Goal: Information Seeking & Learning: Learn about a topic

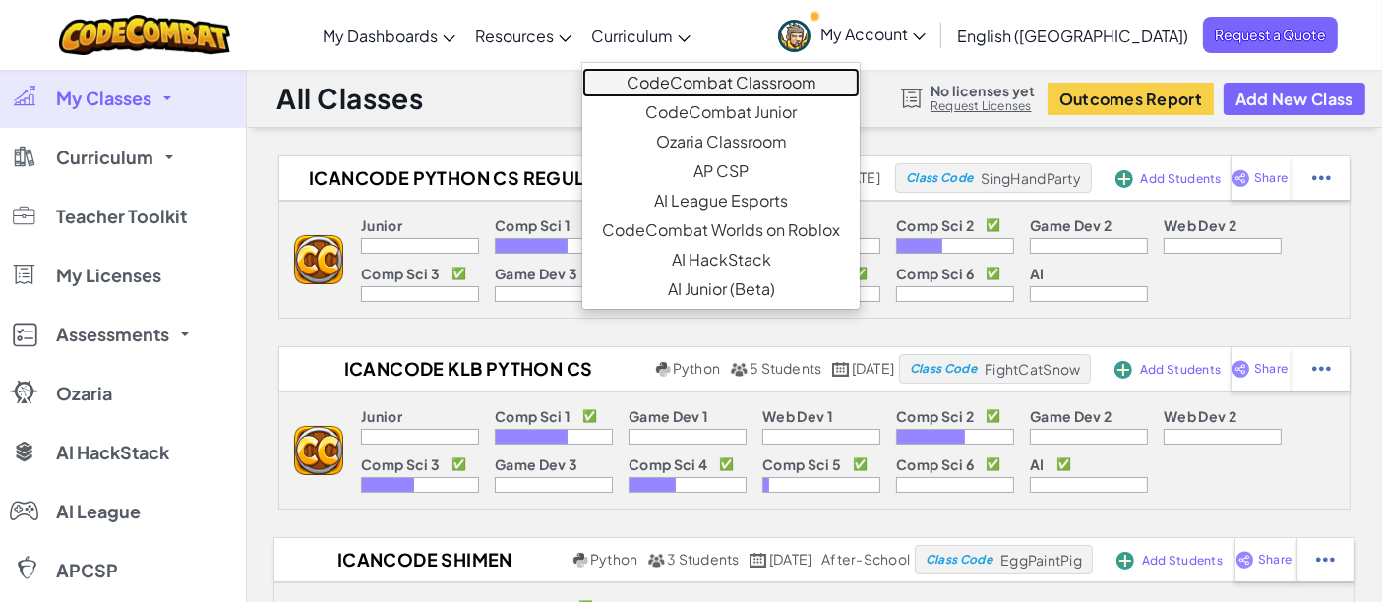
click at [736, 73] on link "CodeCombat Classroom" at bounding box center [720, 83] width 277 height 30
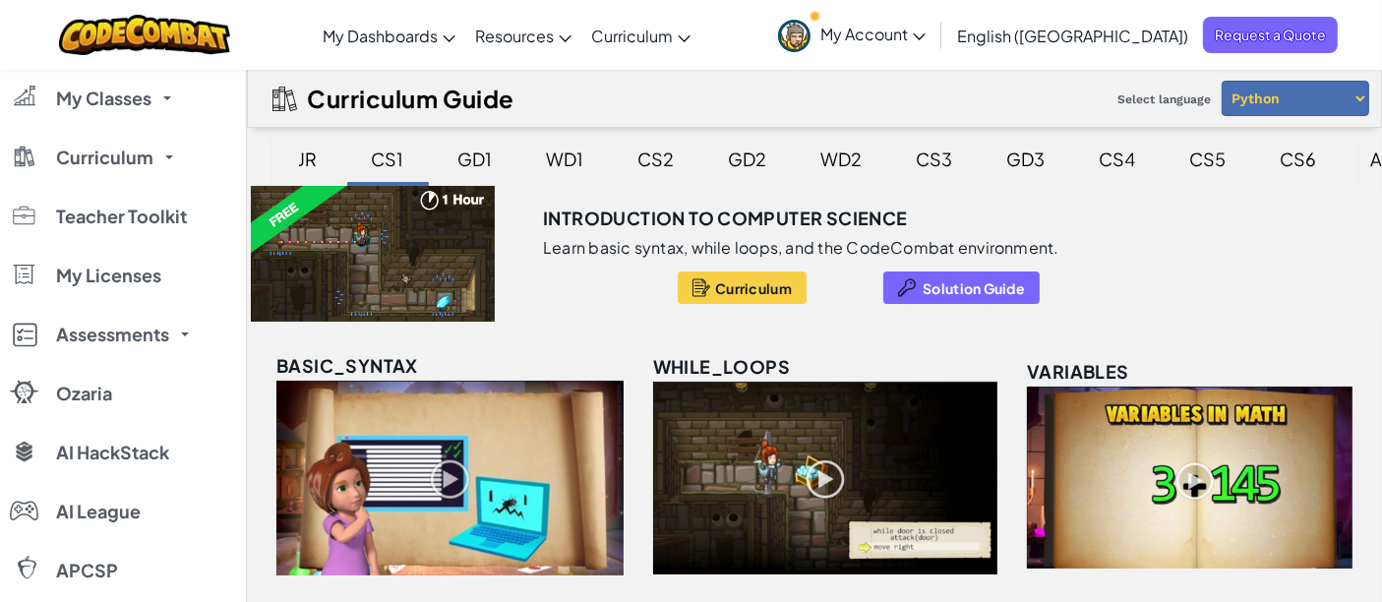
click at [912, 165] on div "CS3" at bounding box center [935, 159] width 76 height 46
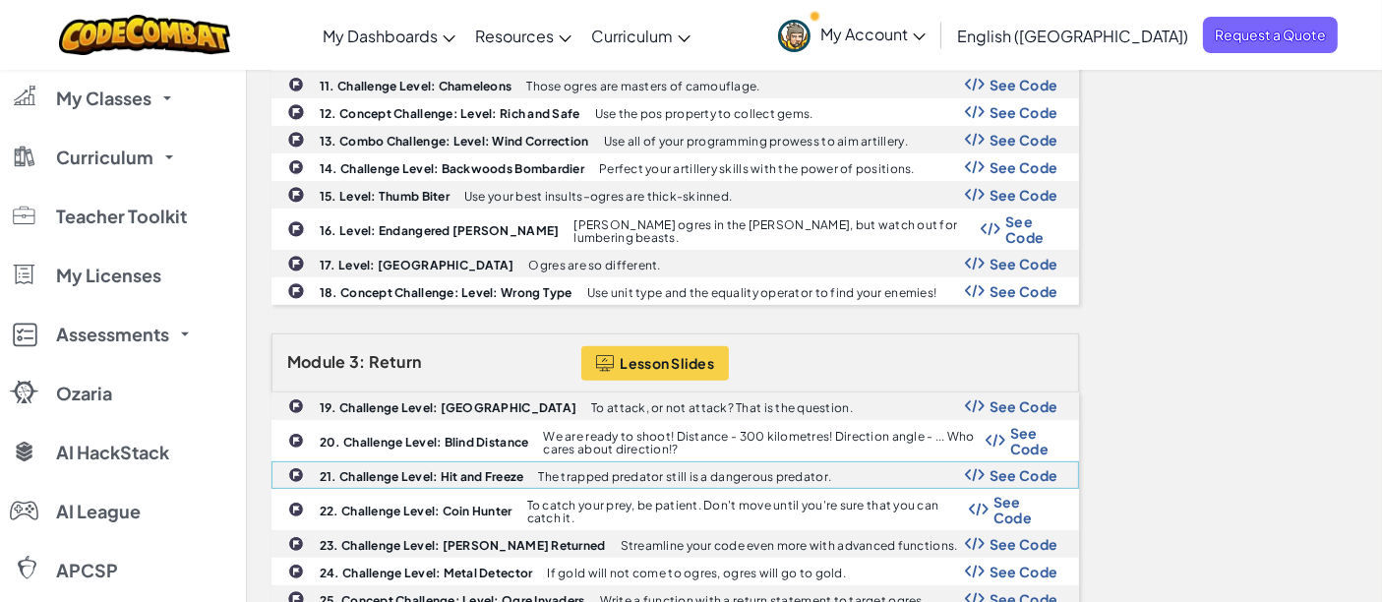
scroll to position [765, 0]
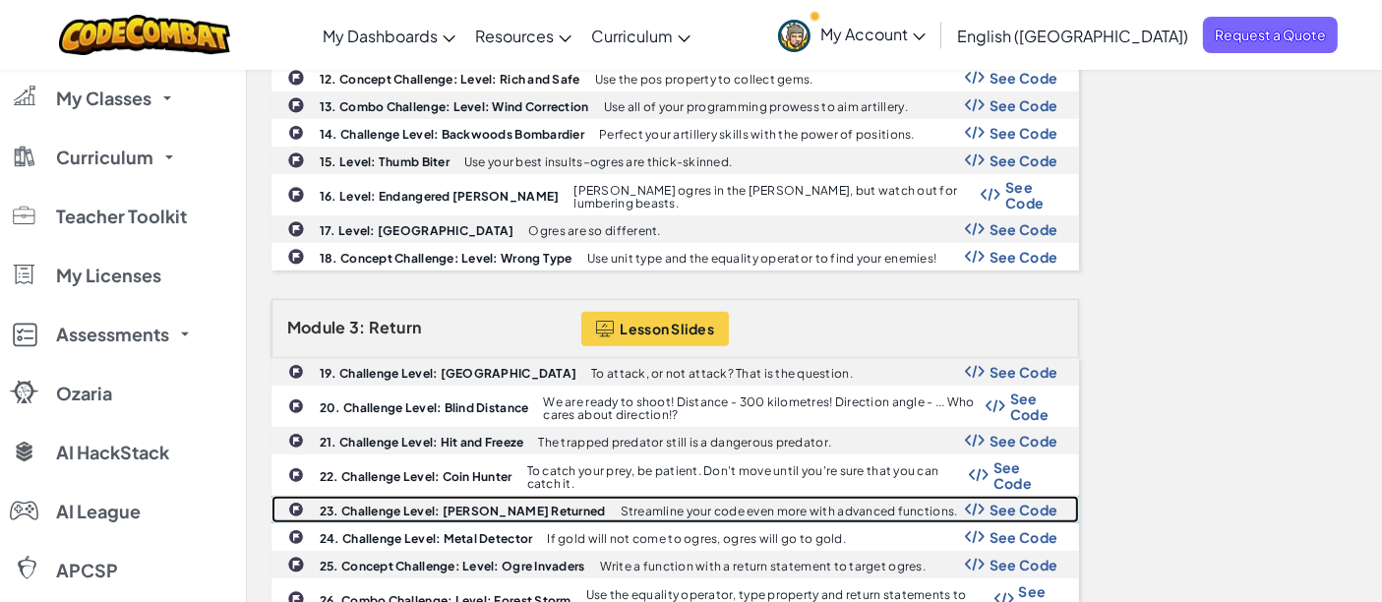
click at [1047, 502] on span "See Code" at bounding box center [1024, 510] width 69 height 16
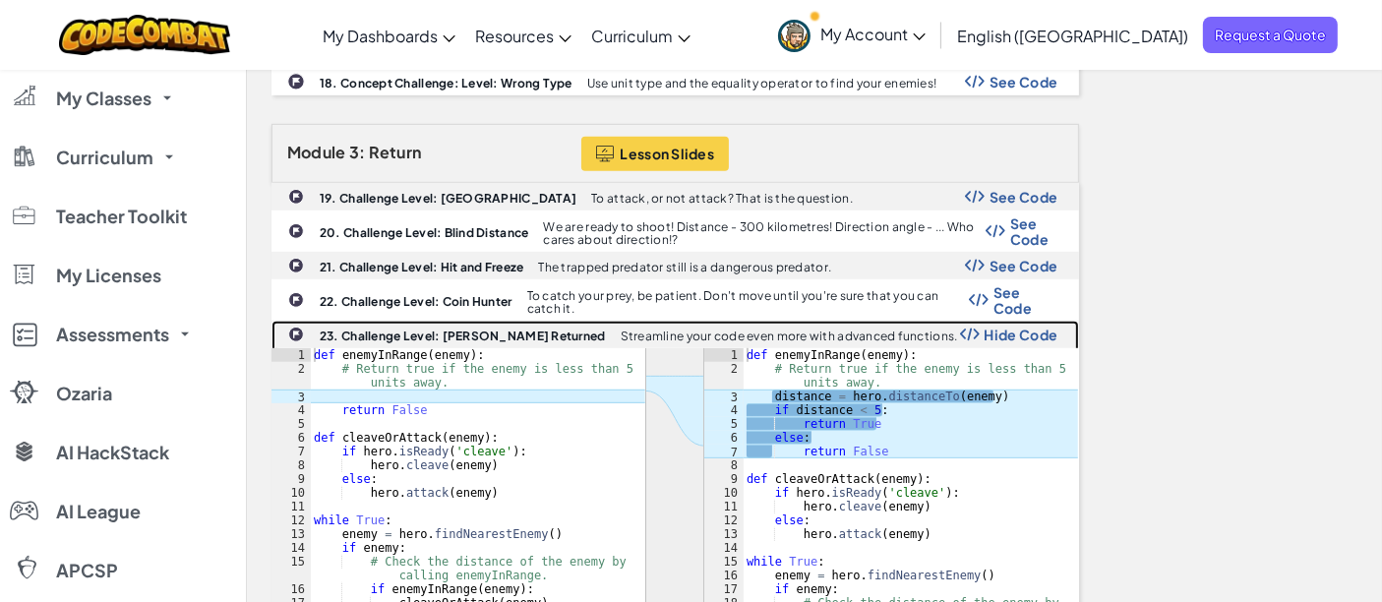
scroll to position [984, 0]
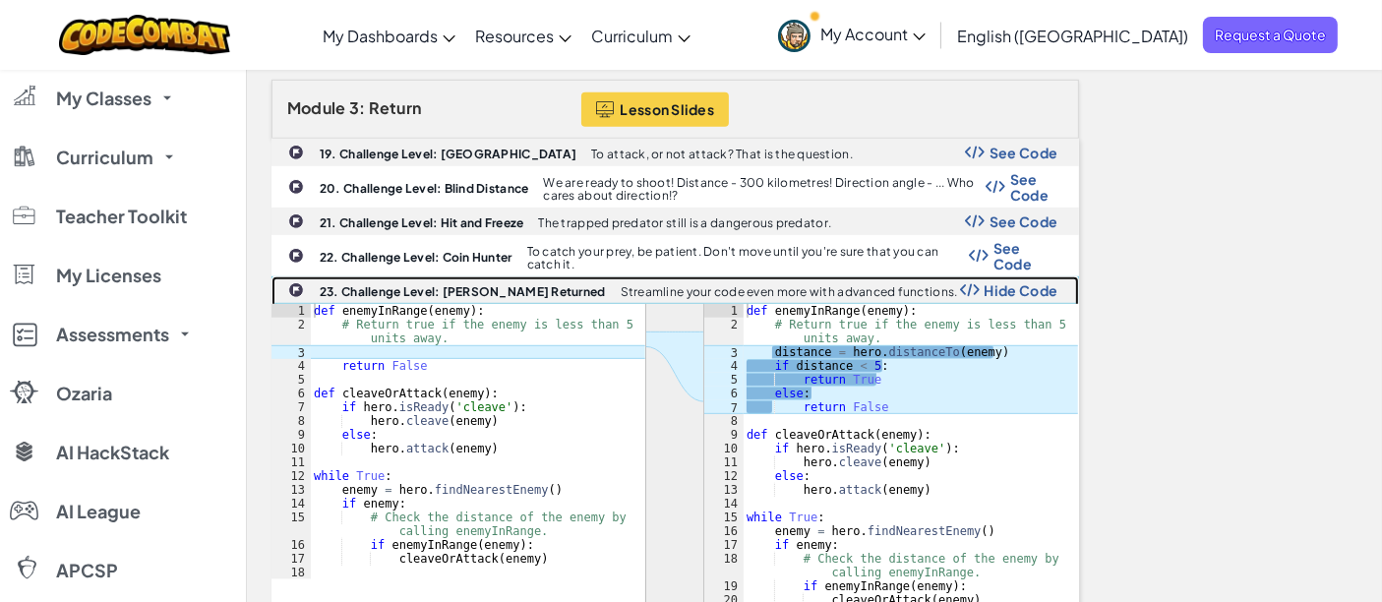
click at [1012, 282] on span "Hide Code" at bounding box center [1022, 290] width 74 height 16
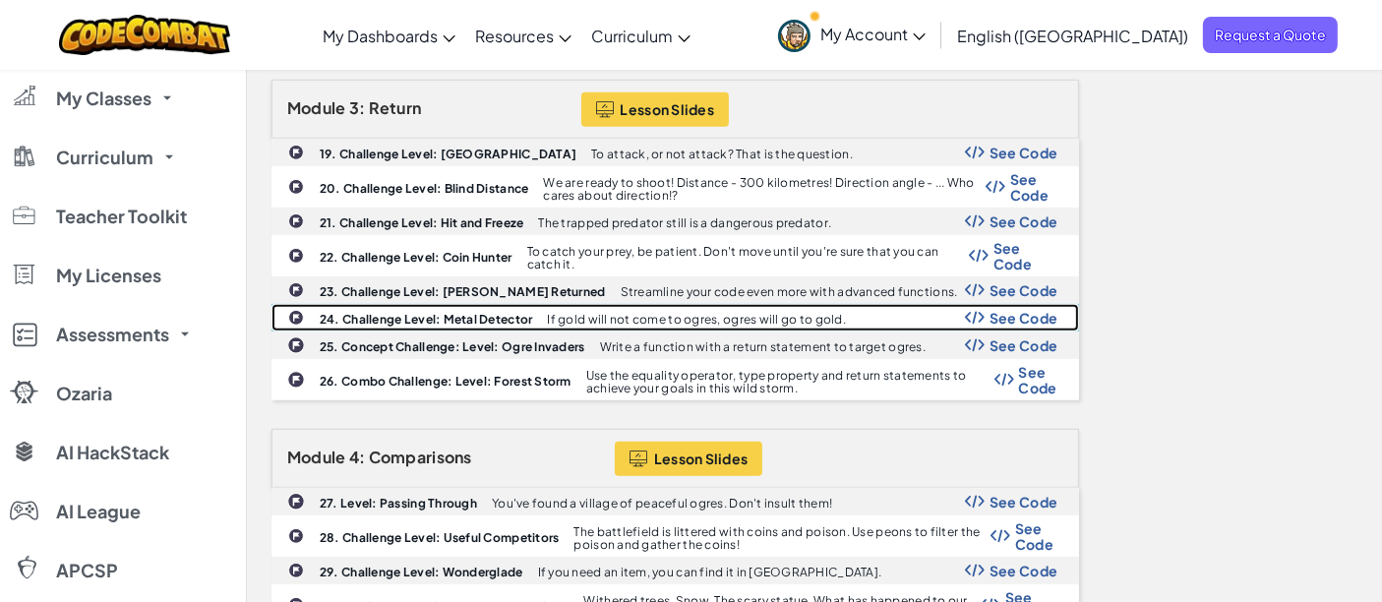
click at [1017, 310] on span "See Code" at bounding box center [1024, 318] width 69 height 16
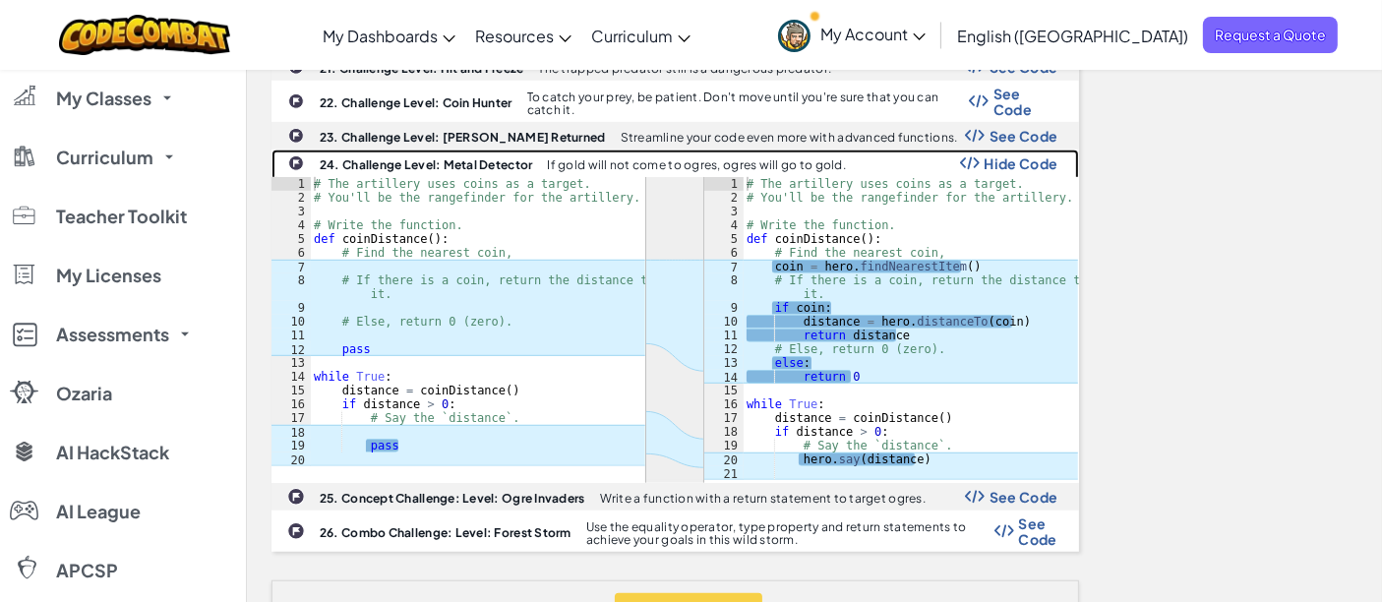
scroll to position [1130, 0]
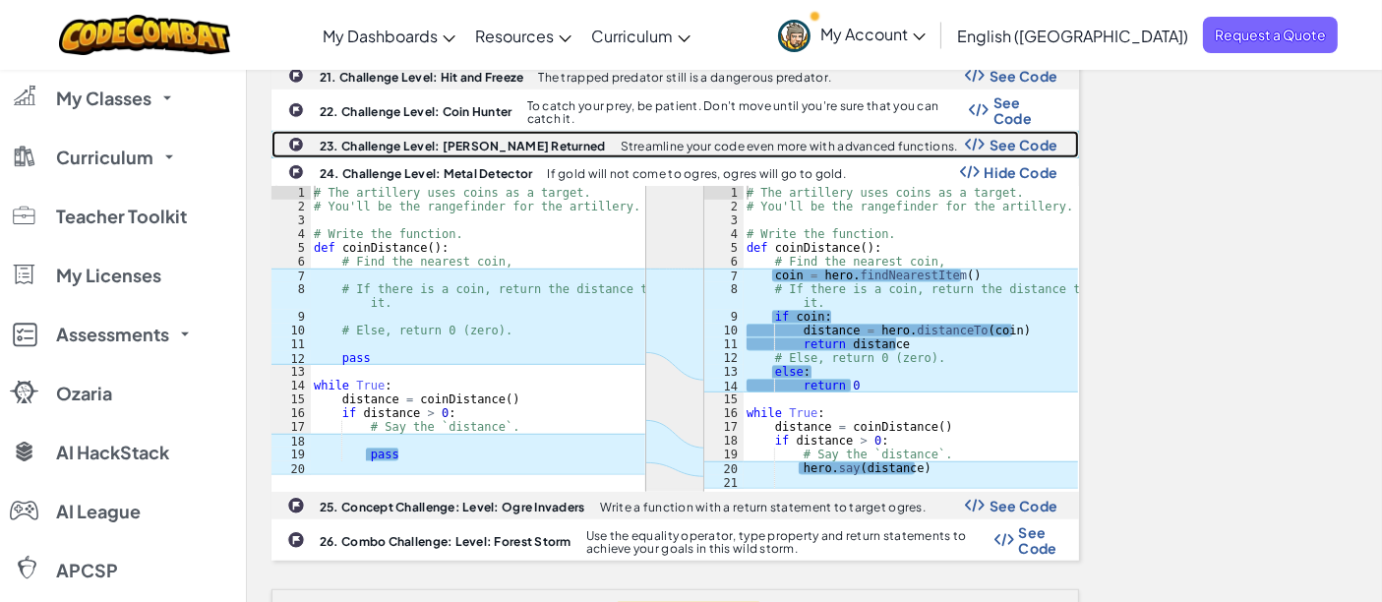
click at [997, 137] on span "See Code" at bounding box center [1024, 145] width 69 height 16
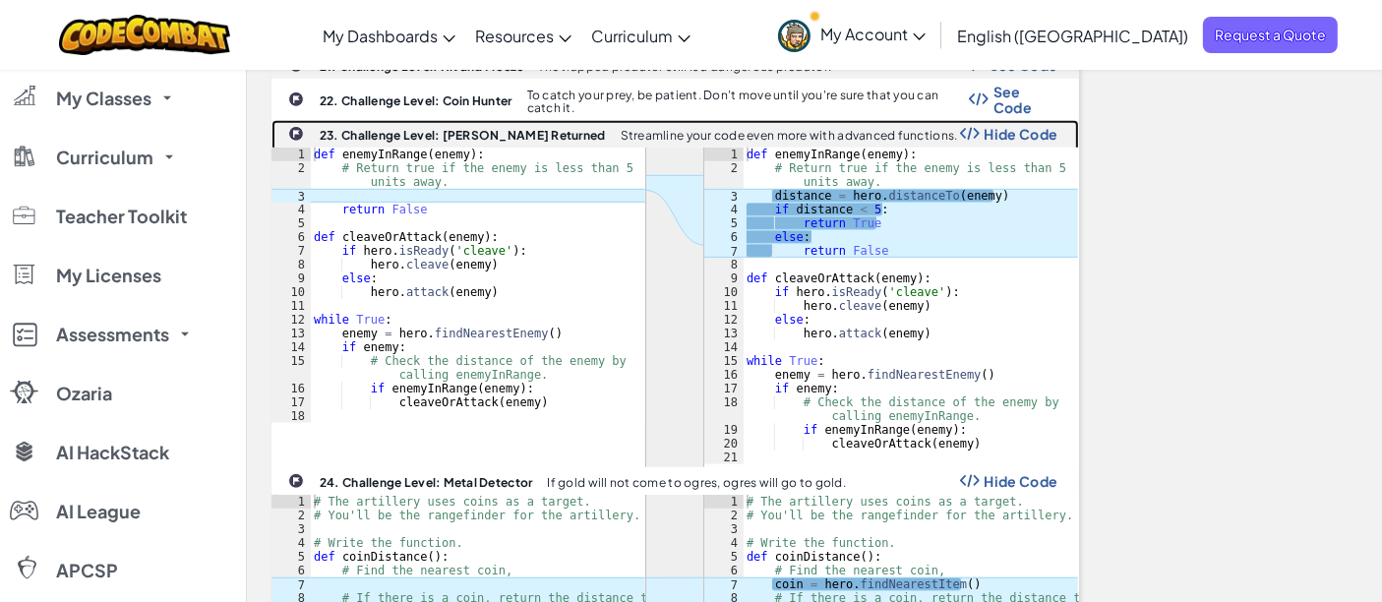
scroll to position [1123, 0]
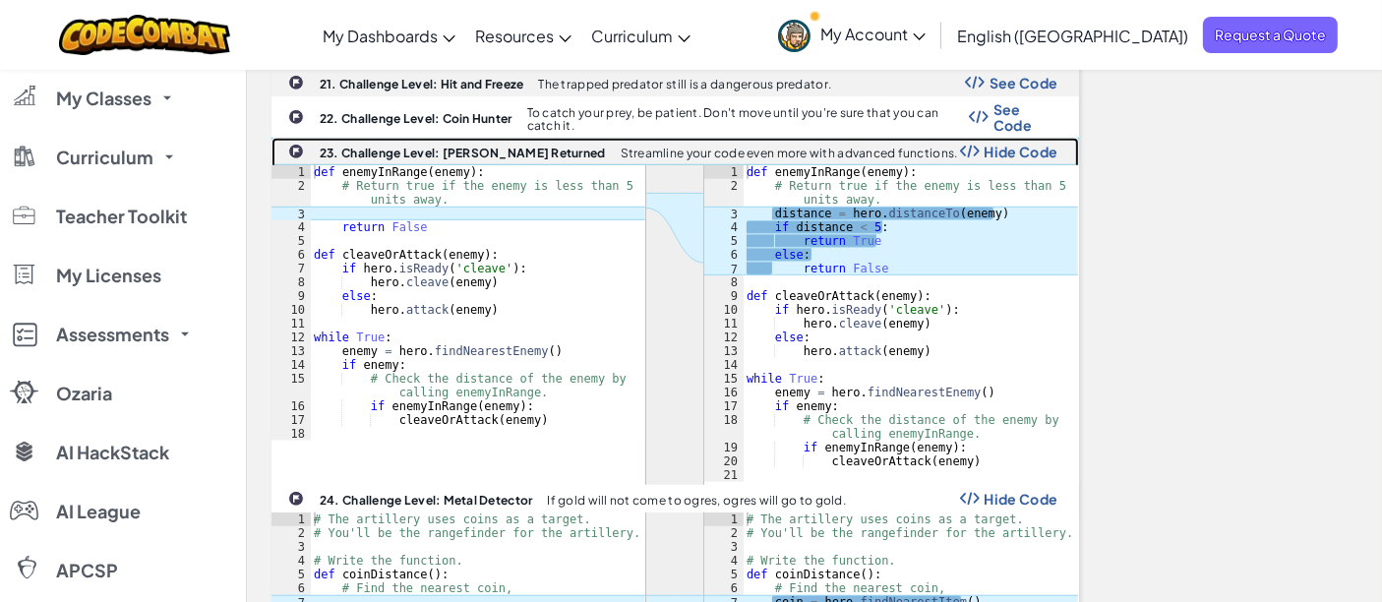
click at [1011, 139] on div "23. Challenge Level: [PERSON_NAME] Returned Streamline your code even more with…" at bounding box center [676, 152] width 806 height 26
click at [1014, 144] on span "Hide Code" at bounding box center [1022, 152] width 74 height 16
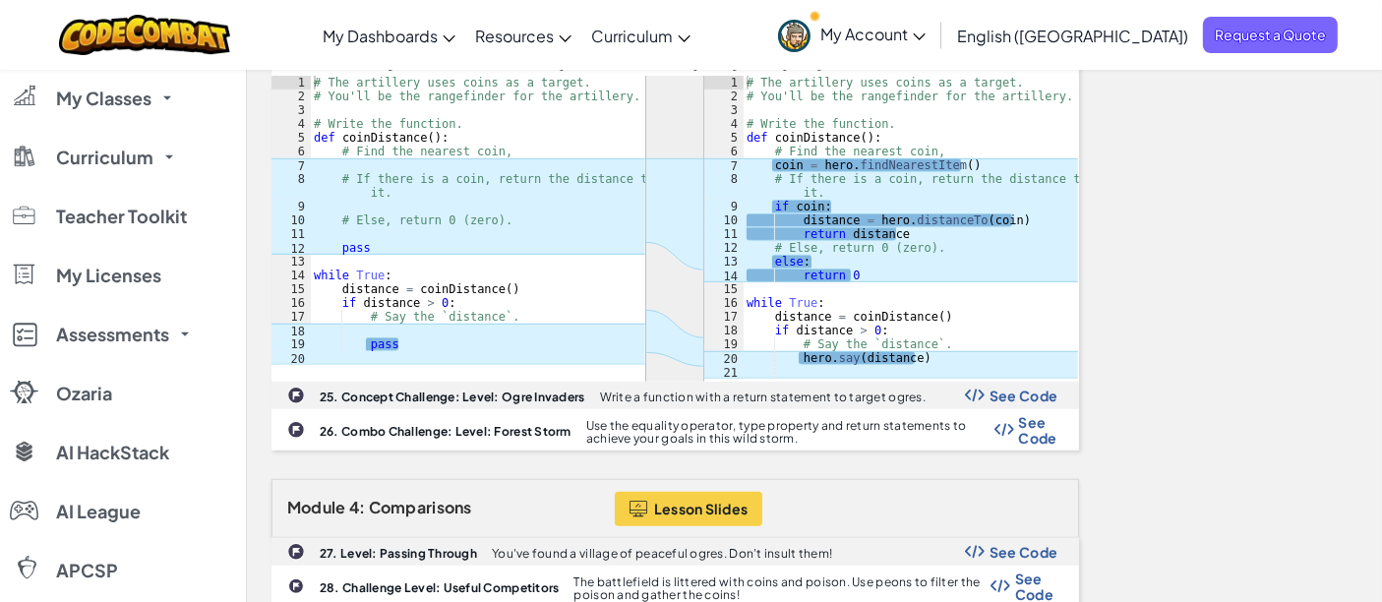
scroll to position [1261, 0]
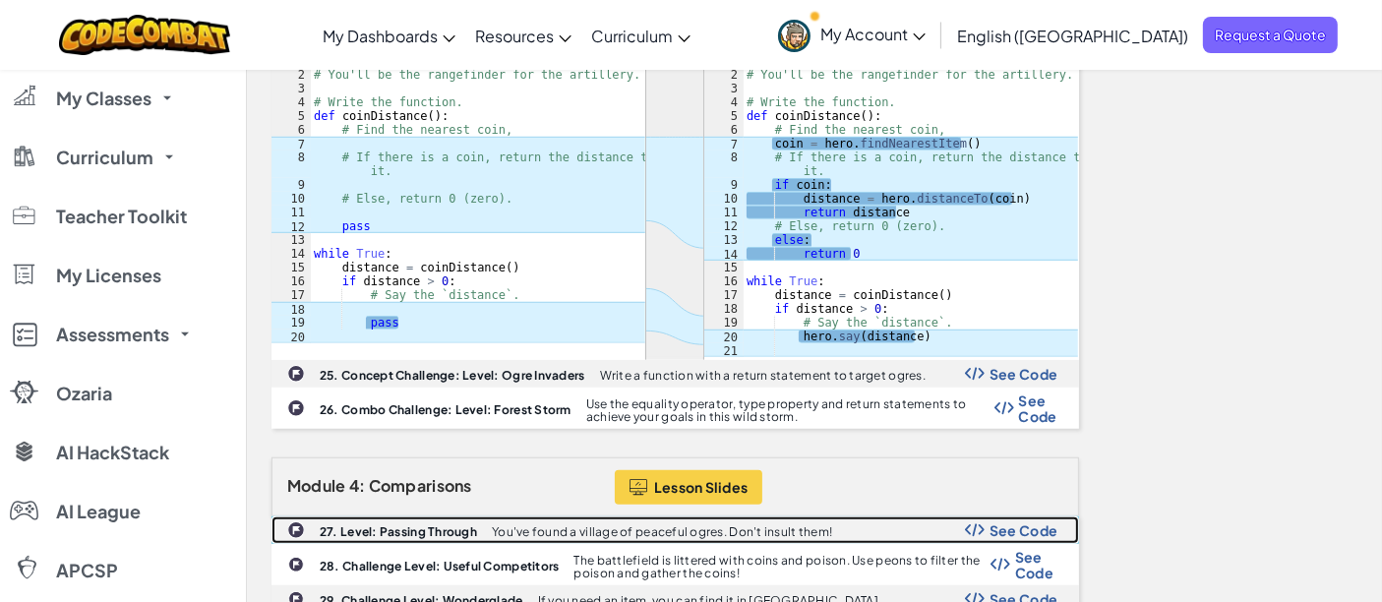
click at [1017, 522] on span "See Code" at bounding box center [1024, 530] width 69 height 16
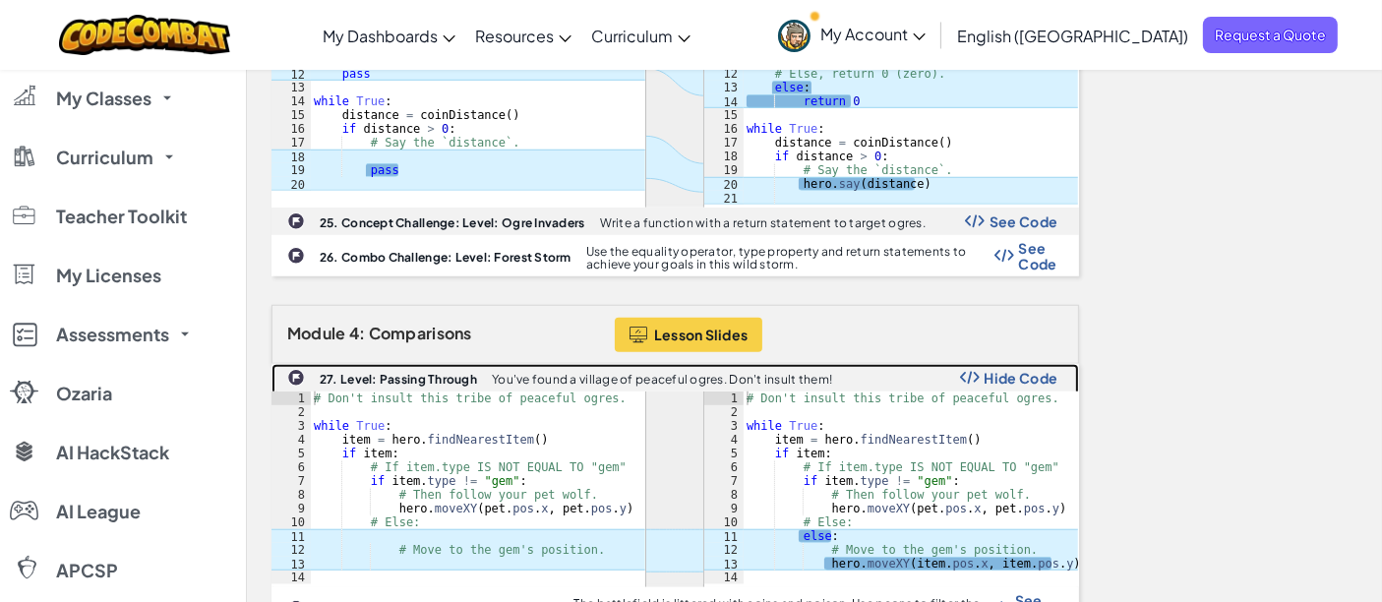
scroll to position [1429, 0]
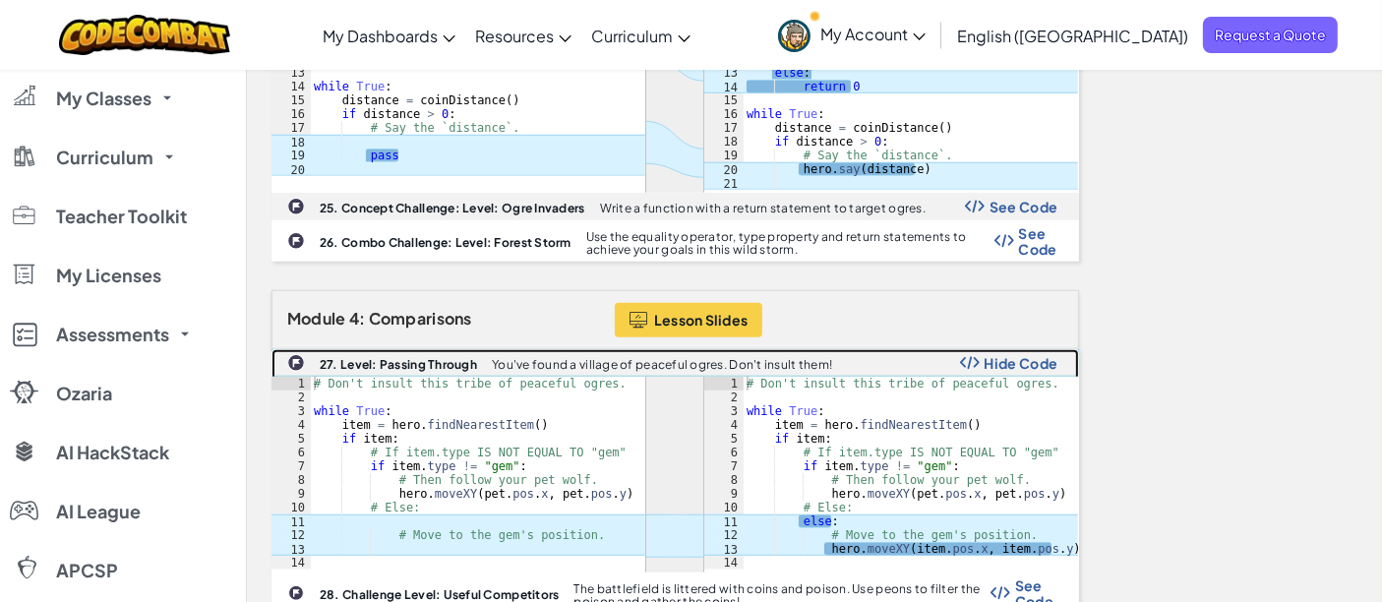
click at [1049, 355] on span "Hide Code" at bounding box center [1022, 363] width 74 height 16
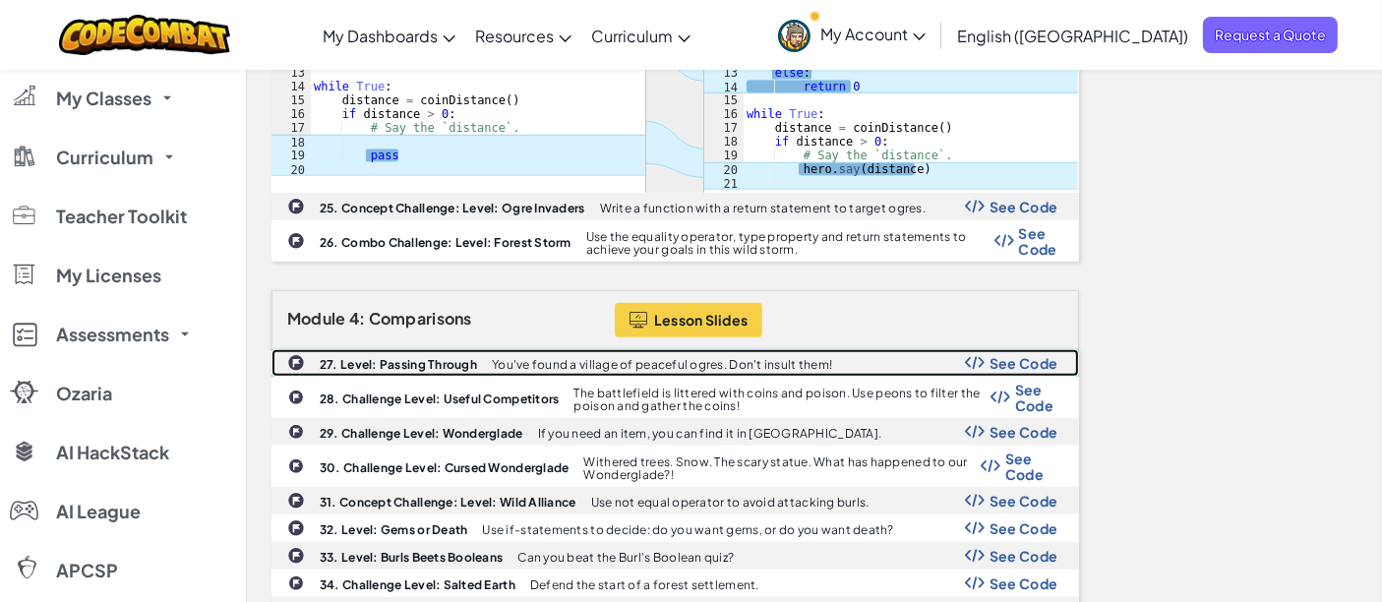
click at [1034, 355] on span "See Code" at bounding box center [1024, 363] width 69 height 16
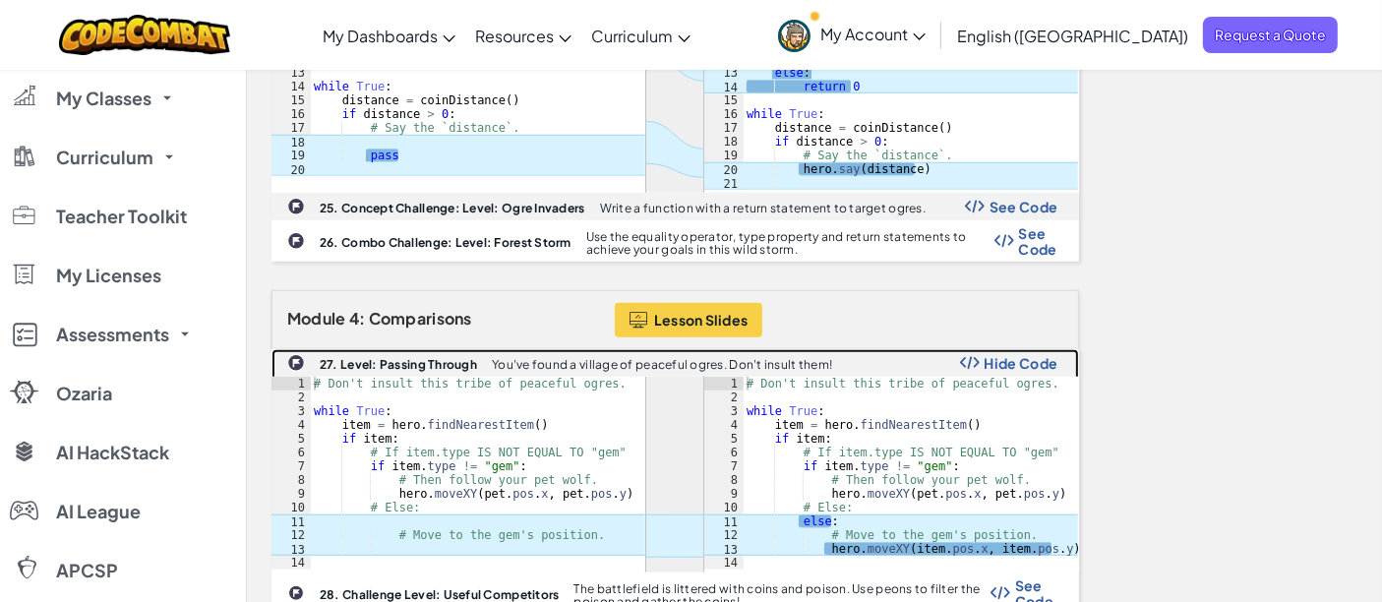
scroll to position [1538, 0]
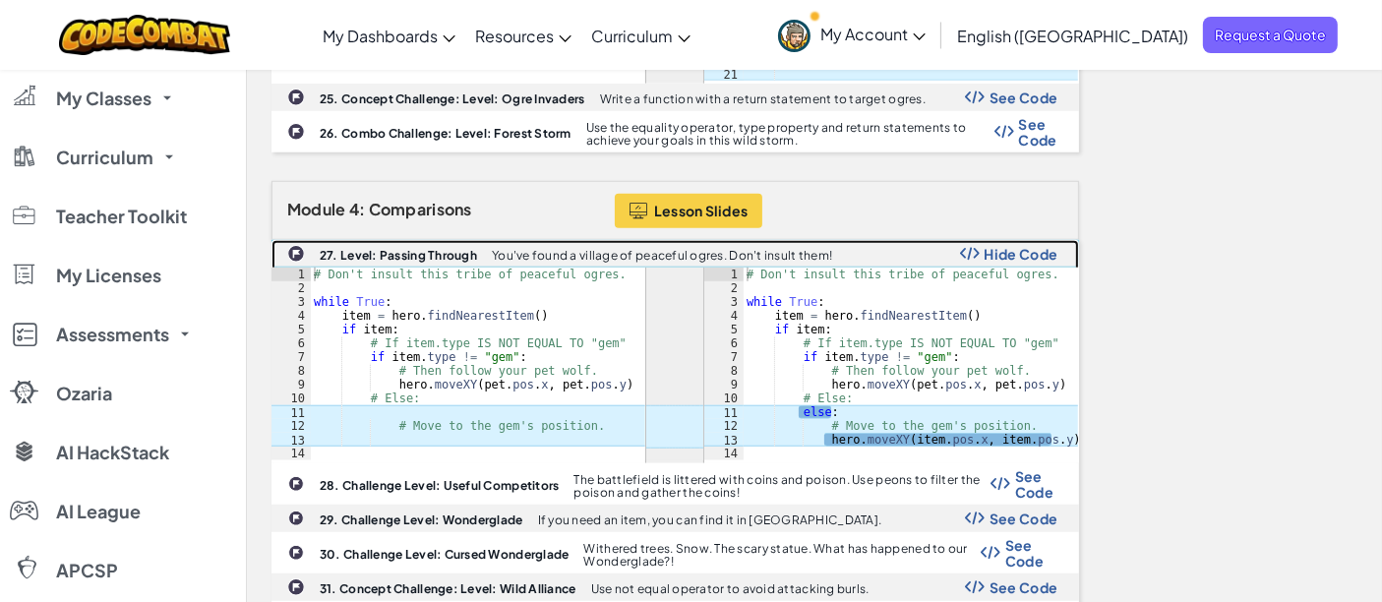
click at [1025, 246] on span "Hide Code" at bounding box center [1022, 254] width 74 height 16
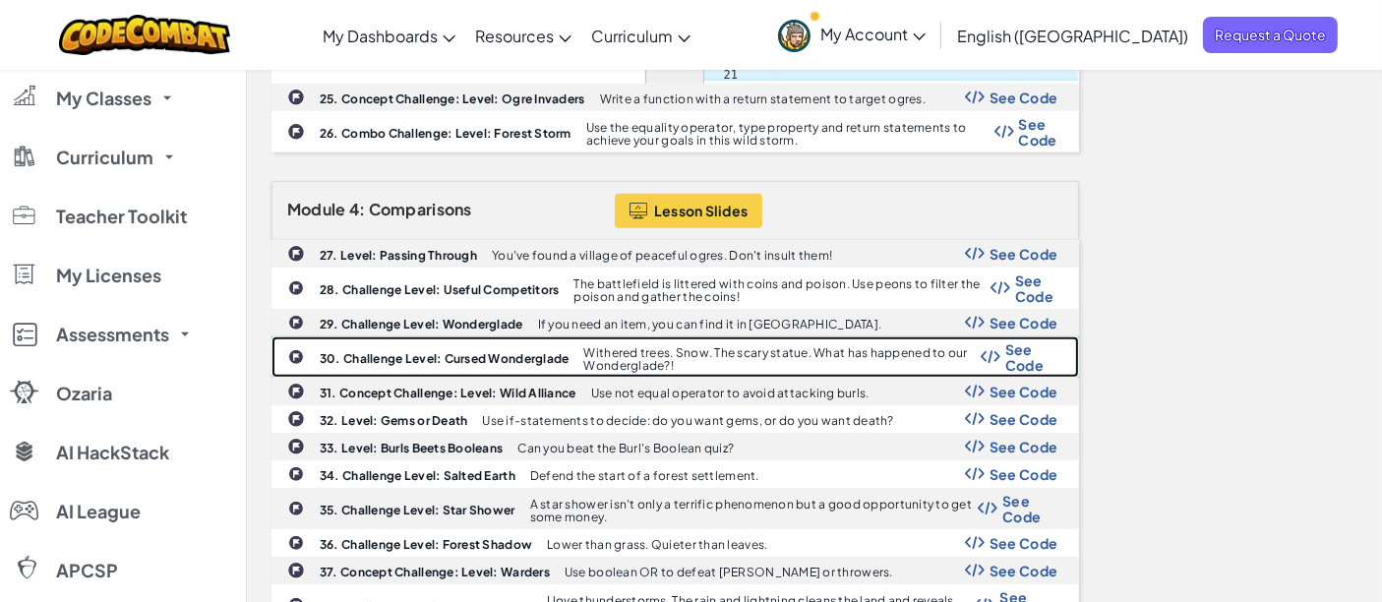
click at [1018, 341] on span "See Code" at bounding box center [1032, 356] width 53 height 31
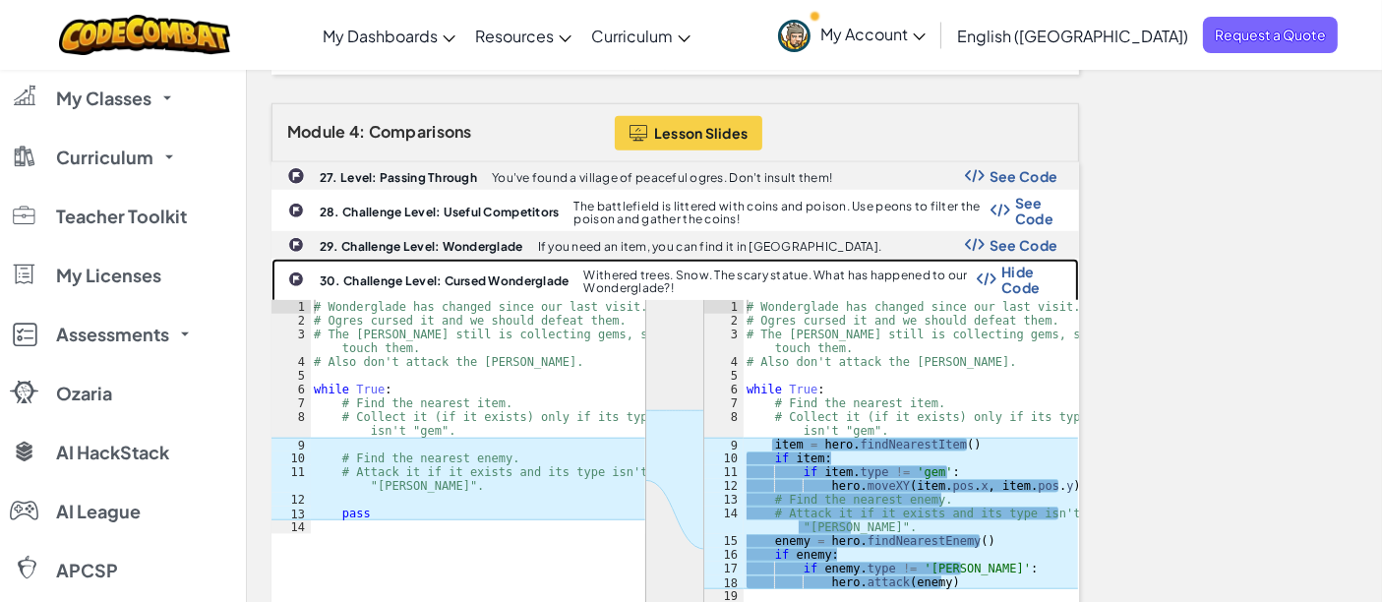
scroll to position [1647, 0]
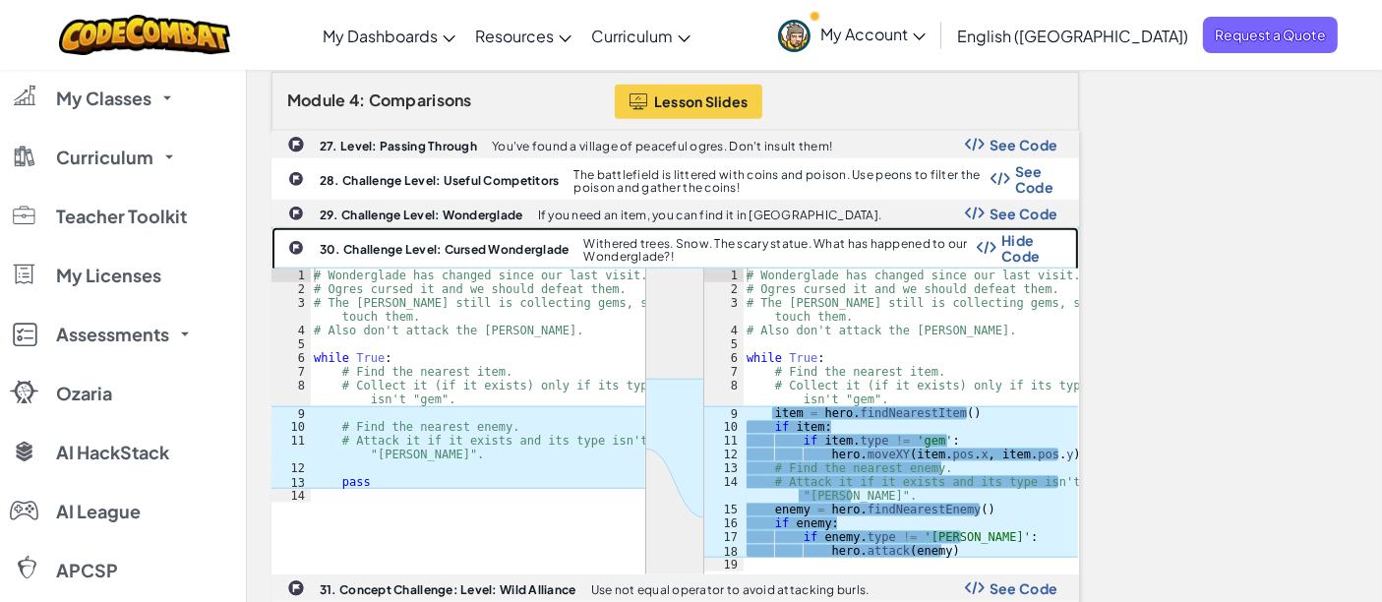
click at [1023, 232] on span "Hide Code" at bounding box center [1030, 247] width 57 height 31
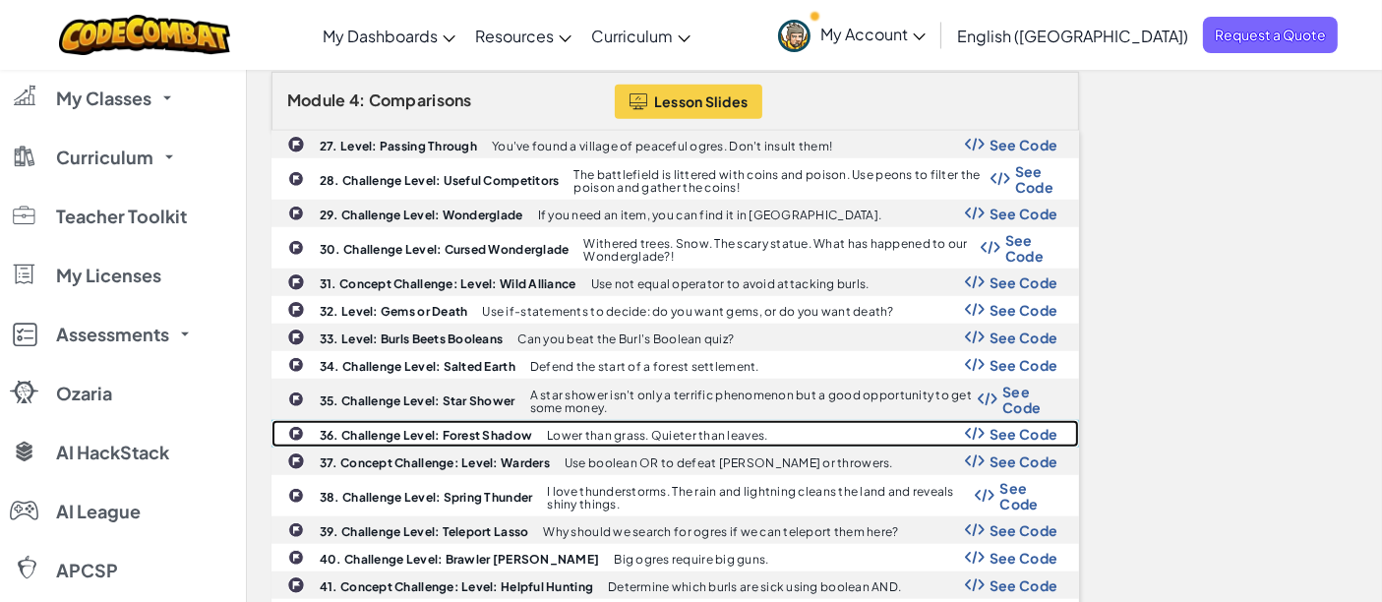
click at [1012, 426] on span "See Code" at bounding box center [1024, 434] width 69 height 16
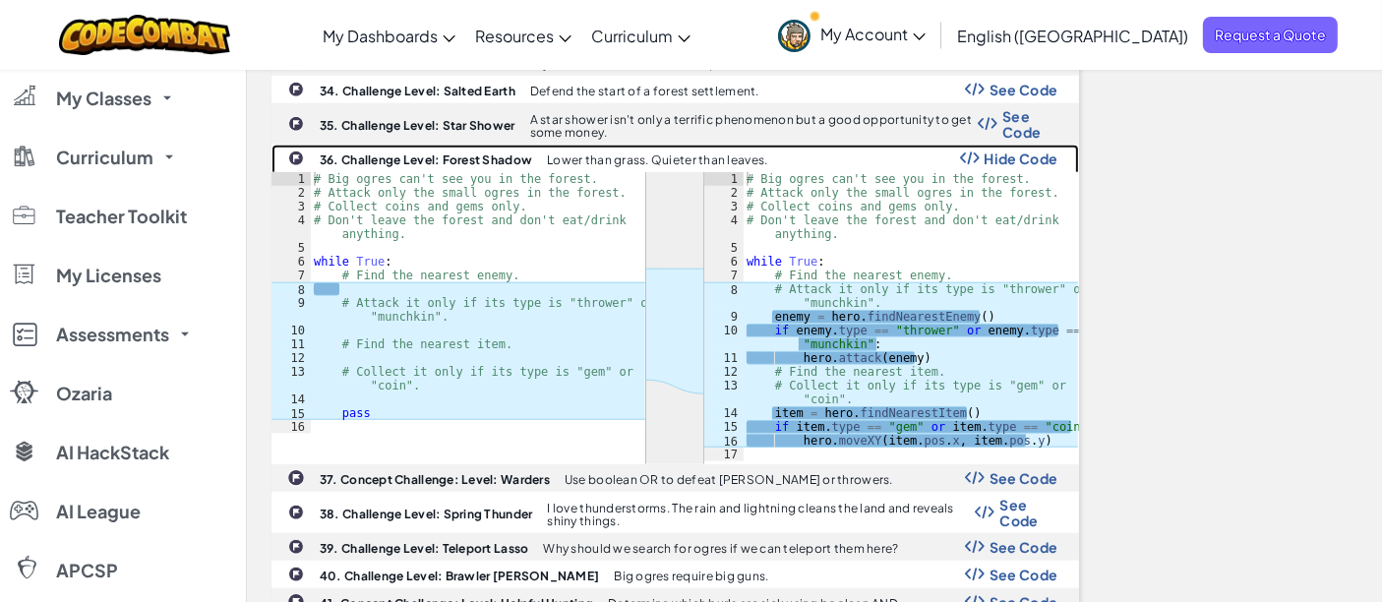
scroll to position [1916, 0]
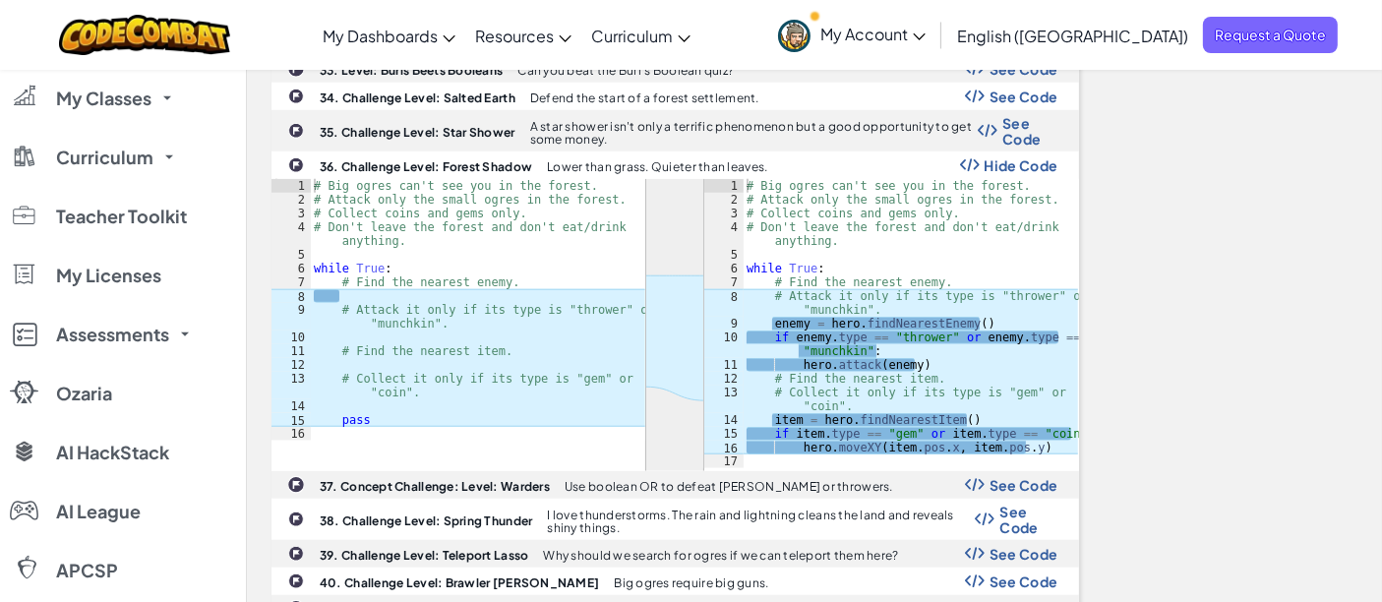
click at [1191, 251] on div "Module 1: Expressions Lesson Slides 1. Challenge Level: Friend and Foe A brawl …" at bounding box center [815, 343] width 1116 height 3815
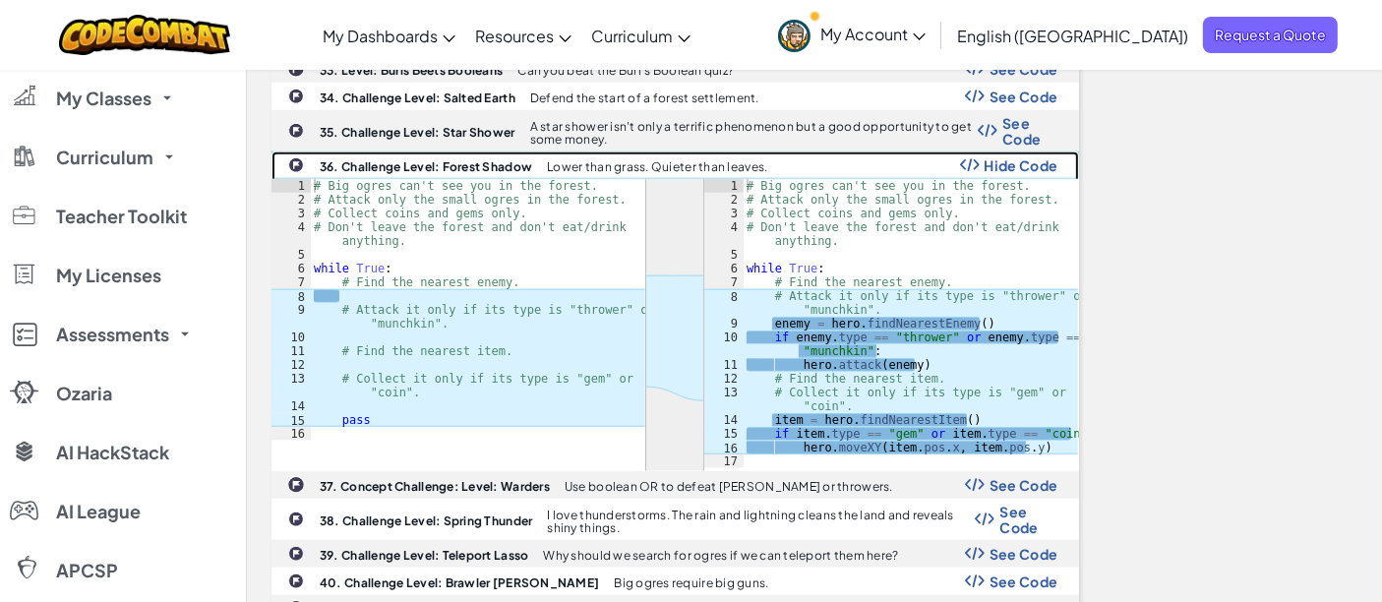
click at [662, 160] on p "Lower than grass. Quieter than leaves." at bounding box center [657, 166] width 220 height 13
